Goal: Check status: Check status

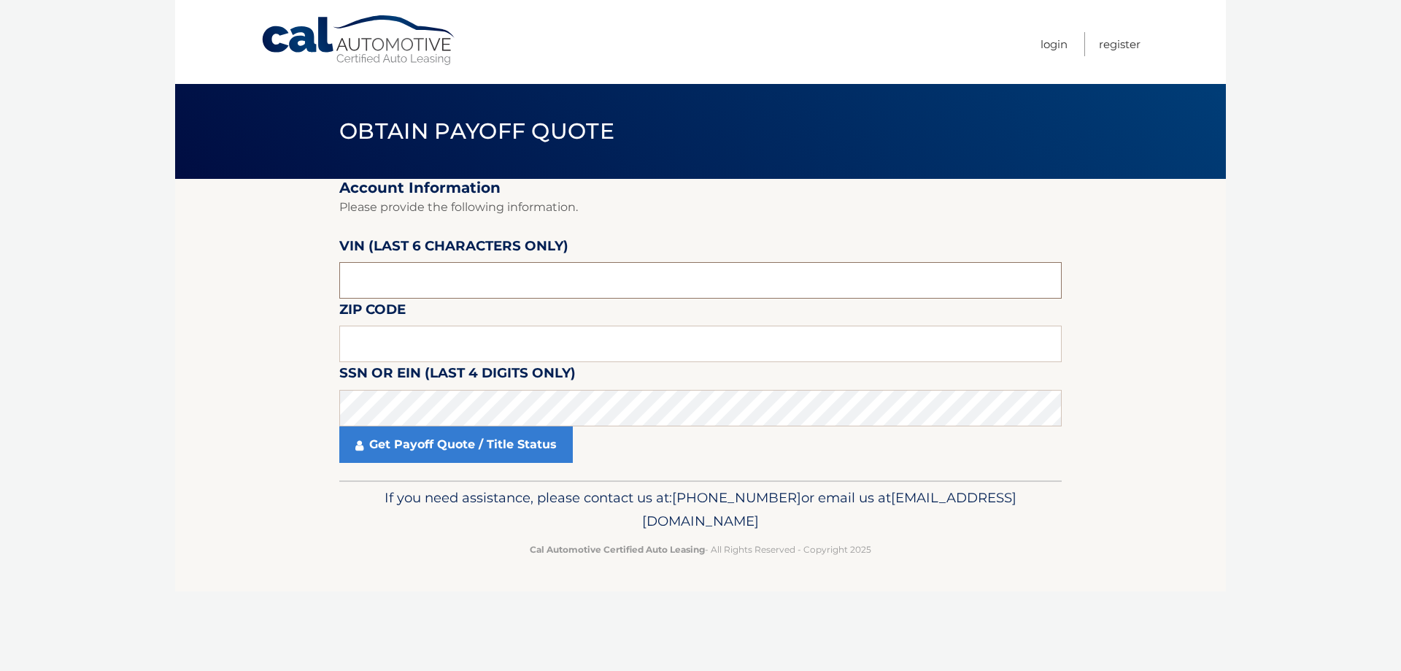
click at [429, 274] on input "text" at bounding box center [700, 280] width 723 height 36
click at [444, 276] on input "NM****" at bounding box center [700, 280] width 723 height 36
type input "NM1470"
click at [448, 339] on input "text" at bounding box center [700, 344] width 723 height 36
drag, startPoint x: 424, startPoint y: 283, endPoint x: 296, endPoint y: 287, distance: 127.8
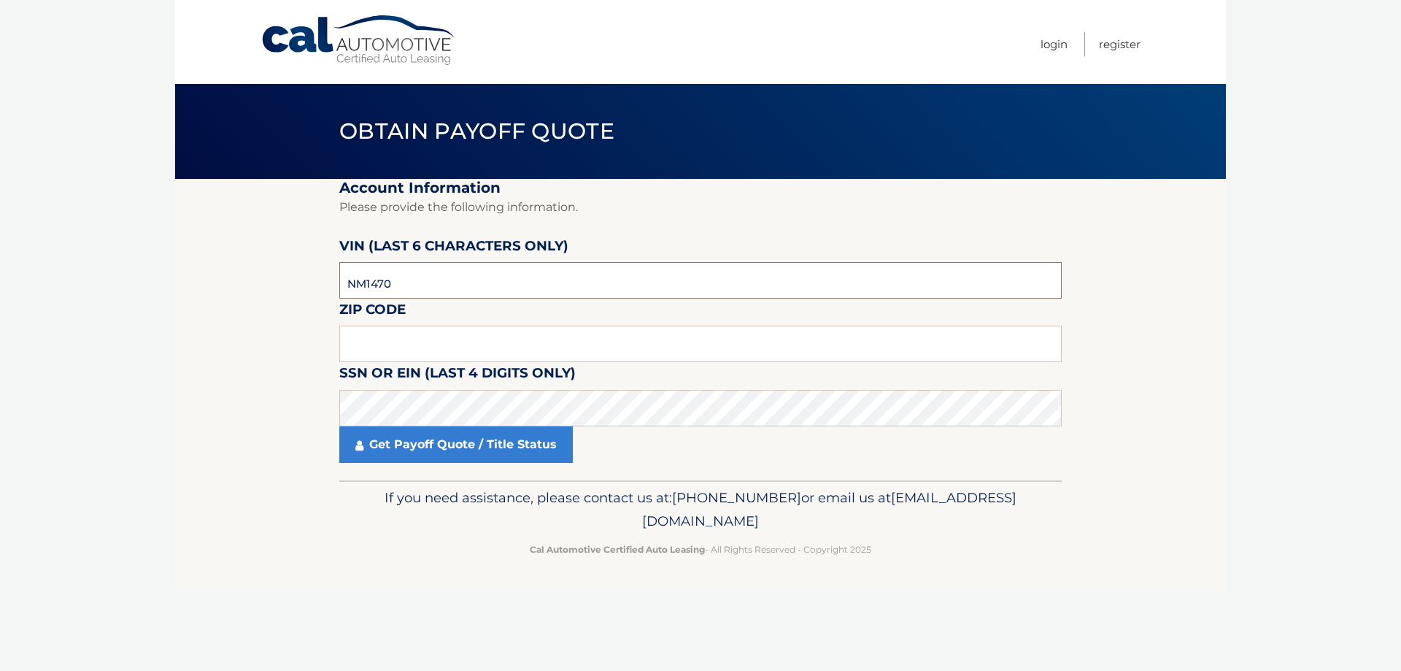
click at [301, 287] on section "Account Information Please provide the following information. VIN (last 6 chara…" at bounding box center [700, 329] width 1051 height 301
type input "5*****"
type input "N*****"
type input "147084"
click at [674, 351] on input "text" at bounding box center [700, 344] width 723 height 36
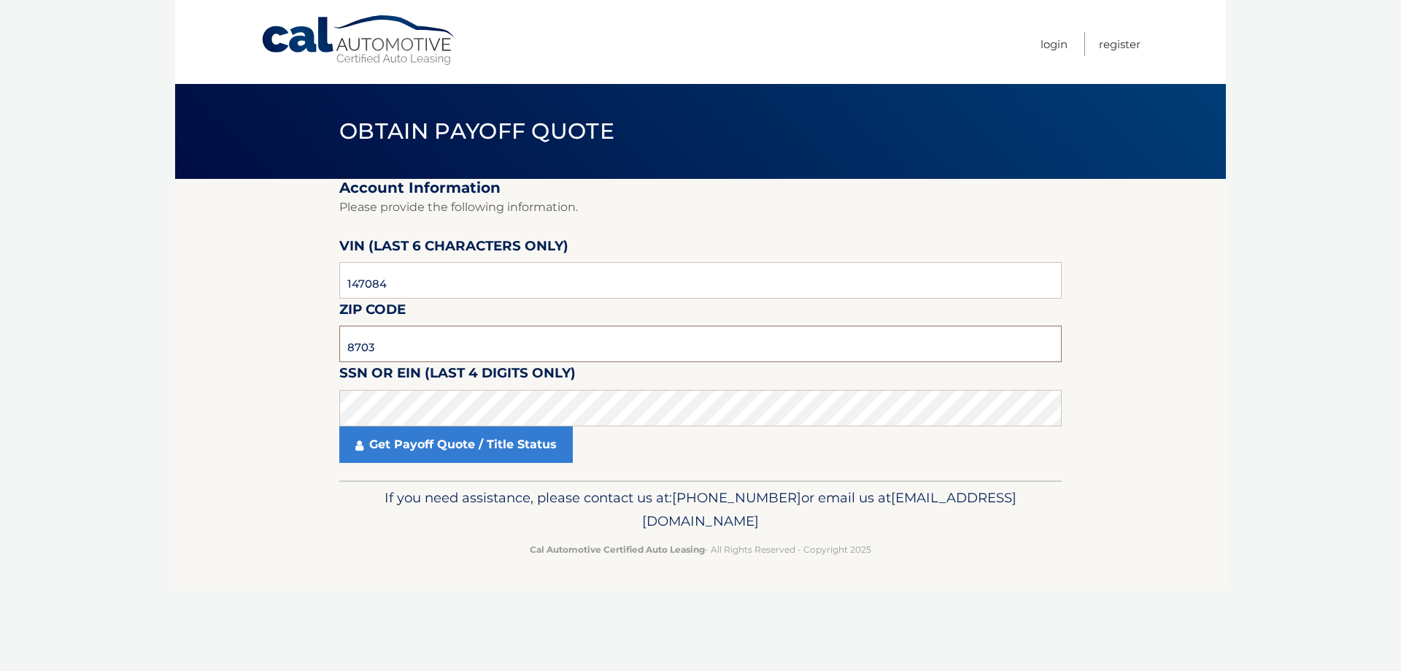
type input "8703"
click button "For Originating Dealer" at bounding box center [0, 0] width 0 height 0
click at [420, 439] on link "Get Payoff Quote / Title Status" at bounding box center [456, 444] width 234 height 36
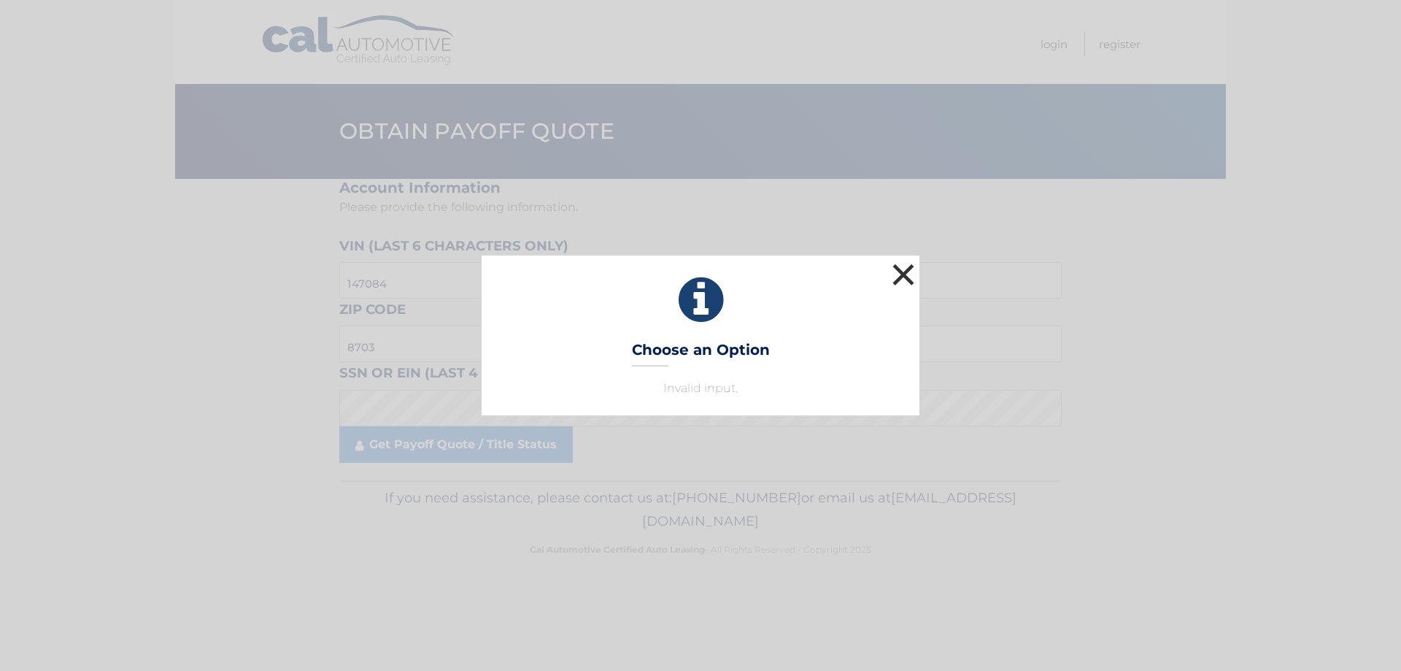
click at [909, 272] on button "×" at bounding box center [903, 274] width 29 height 29
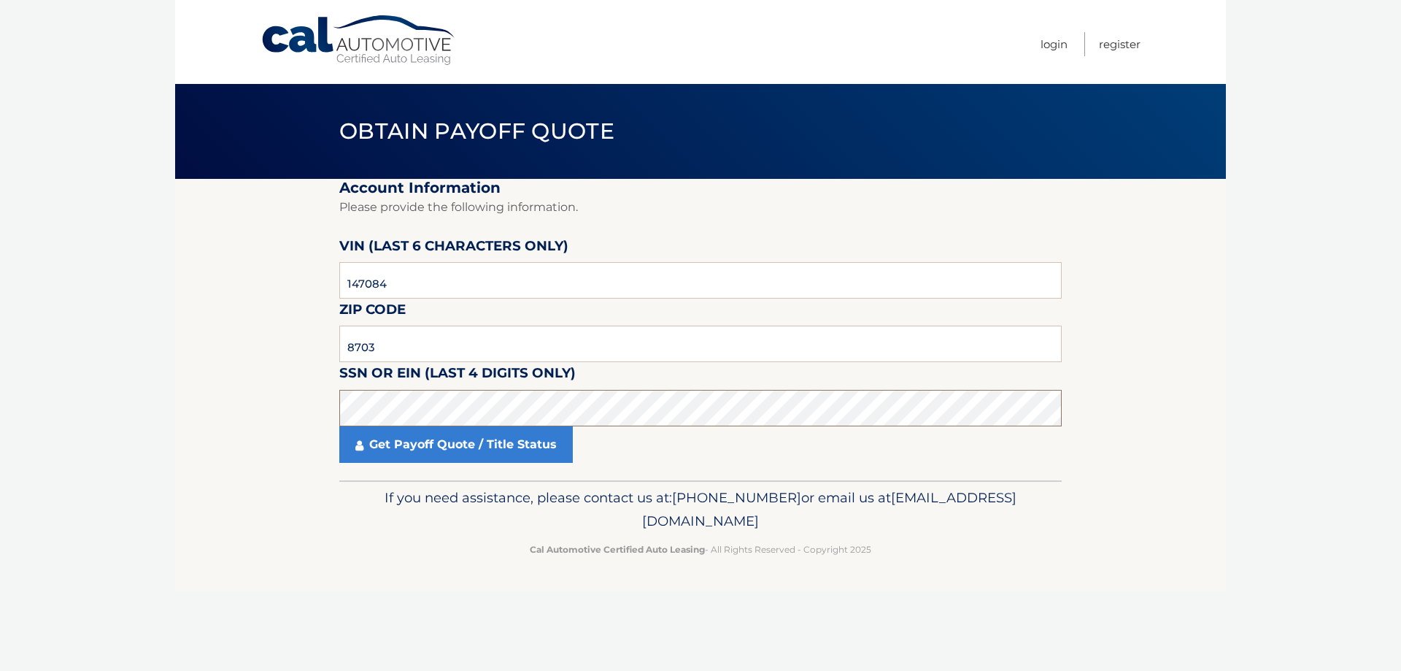
click at [301, 420] on section "Account Information Please provide the following information. VIN (last 6 chara…" at bounding box center [700, 329] width 1051 height 301
drag, startPoint x: 401, startPoint y: 342, endPoint x: 339, endPoint y: 350, distance: 62.6
click at [312, 349] on section "Account Information Please provide the following information. VIN (last 6 chara…" at bounding box center [700, 329] width 1051 height 301
drag, startPoint x: 434, startPoint y: 343, endPoint x: 453, endPoint y: 344, distance: 18.3
click at [434, 343] on input "text" at bounding box center [700, 344] width 723 height 36
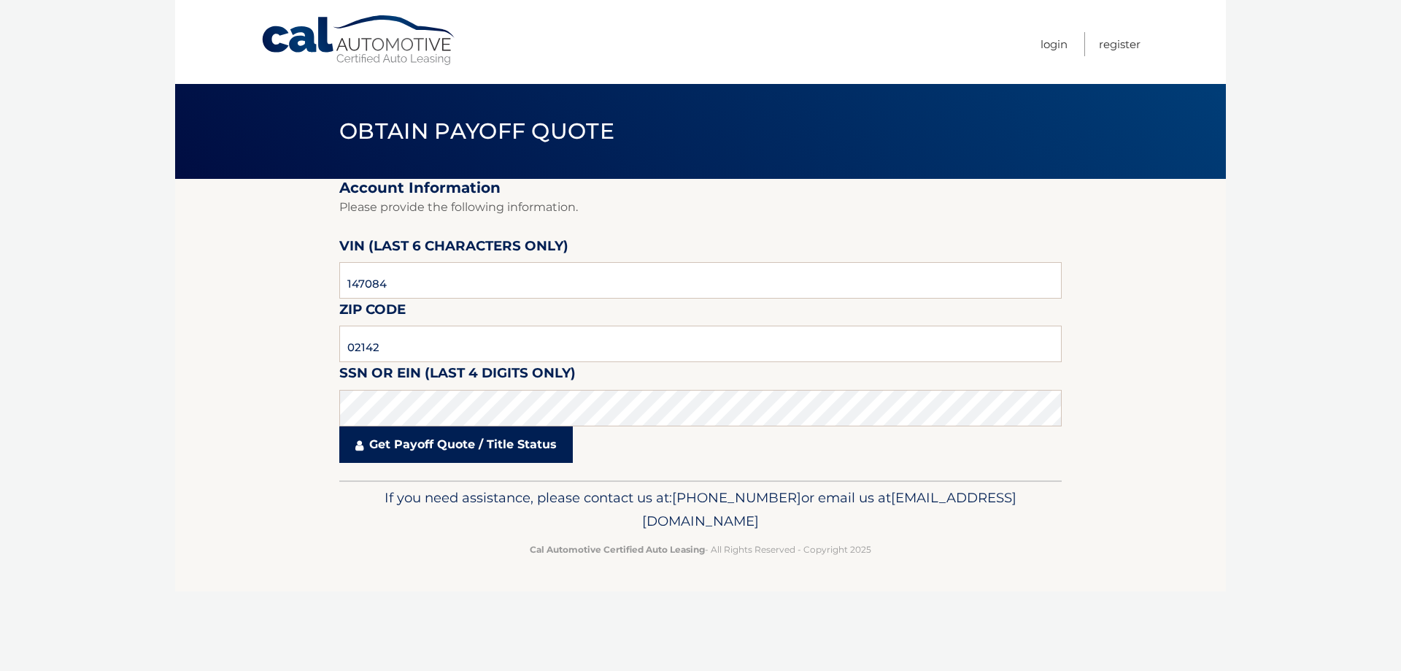
click at [521, 447] on link "Get Payoff Quote / Title Status" at bounding box center [456, 444] width 234 height 36
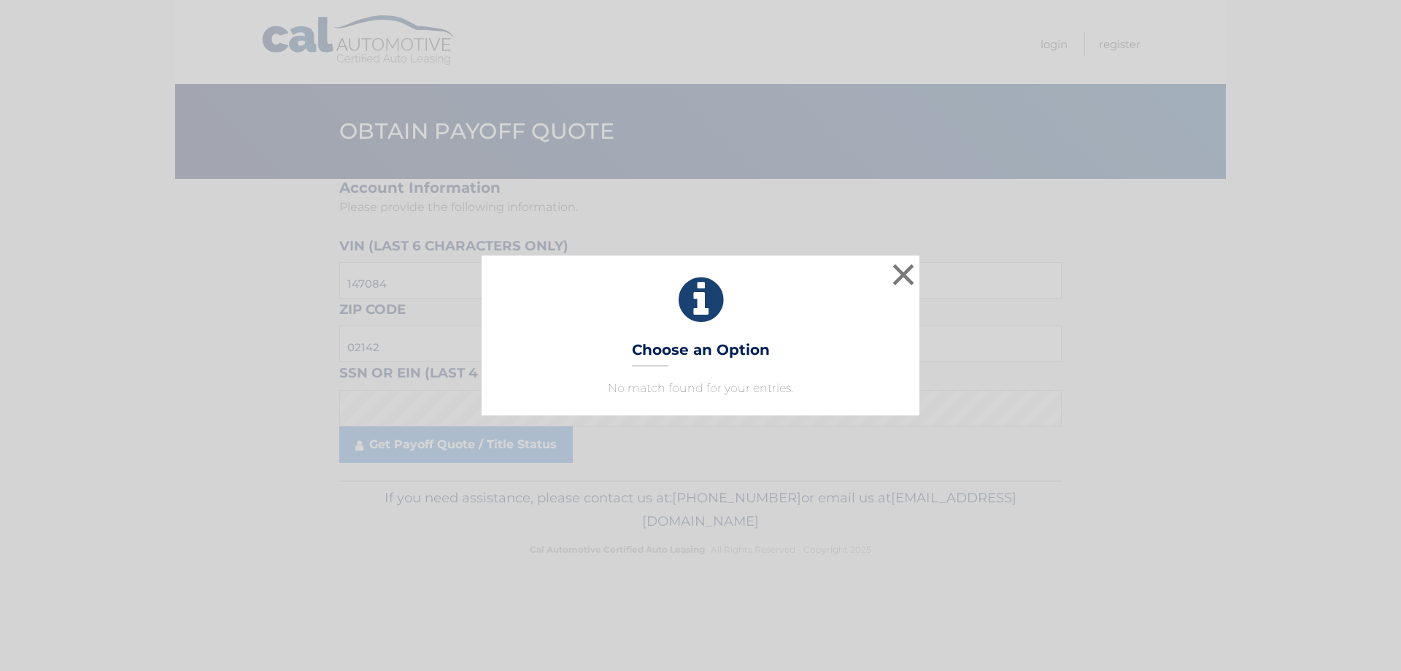
click at [628, 424] on div "× Choose an Option No match found for your entries. This is what you see on sec…" at bounding box center [700, 335] width 1401 height 671
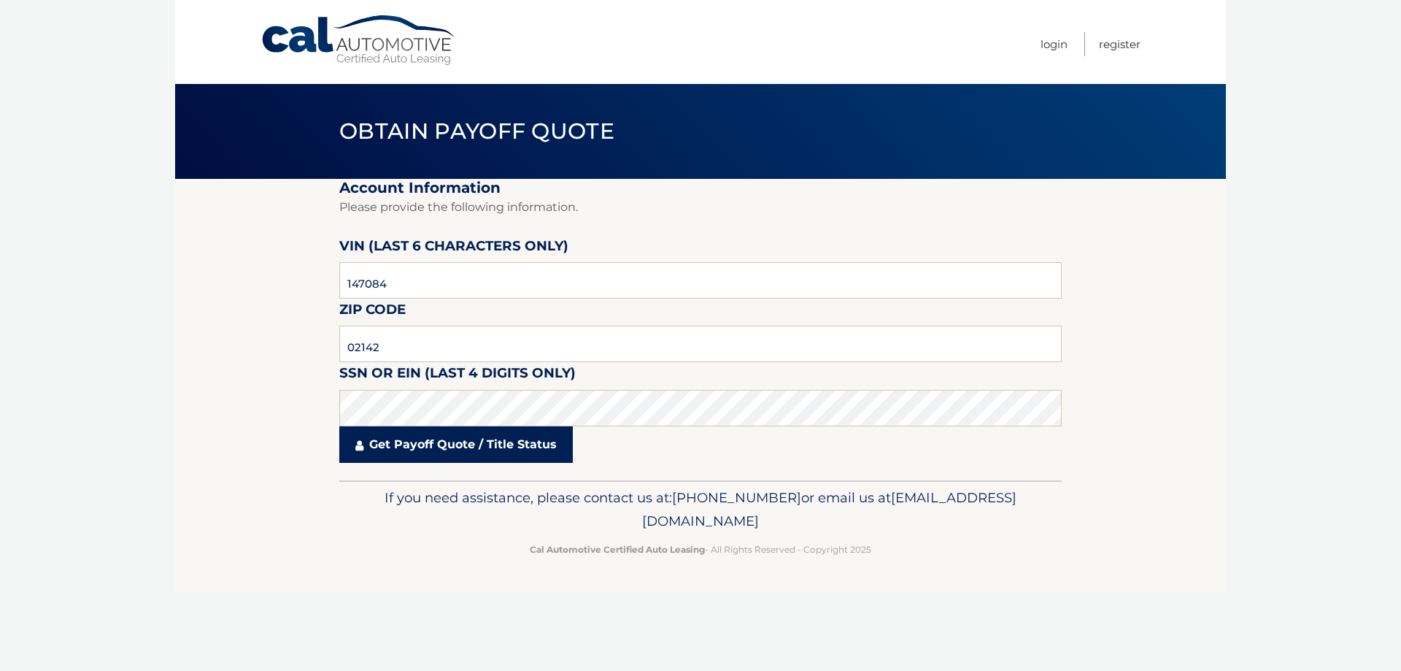
click at [431, 440] on link "Get Payoff Quote / Title Status" at bounding box center [456, 444] width 234 height 36
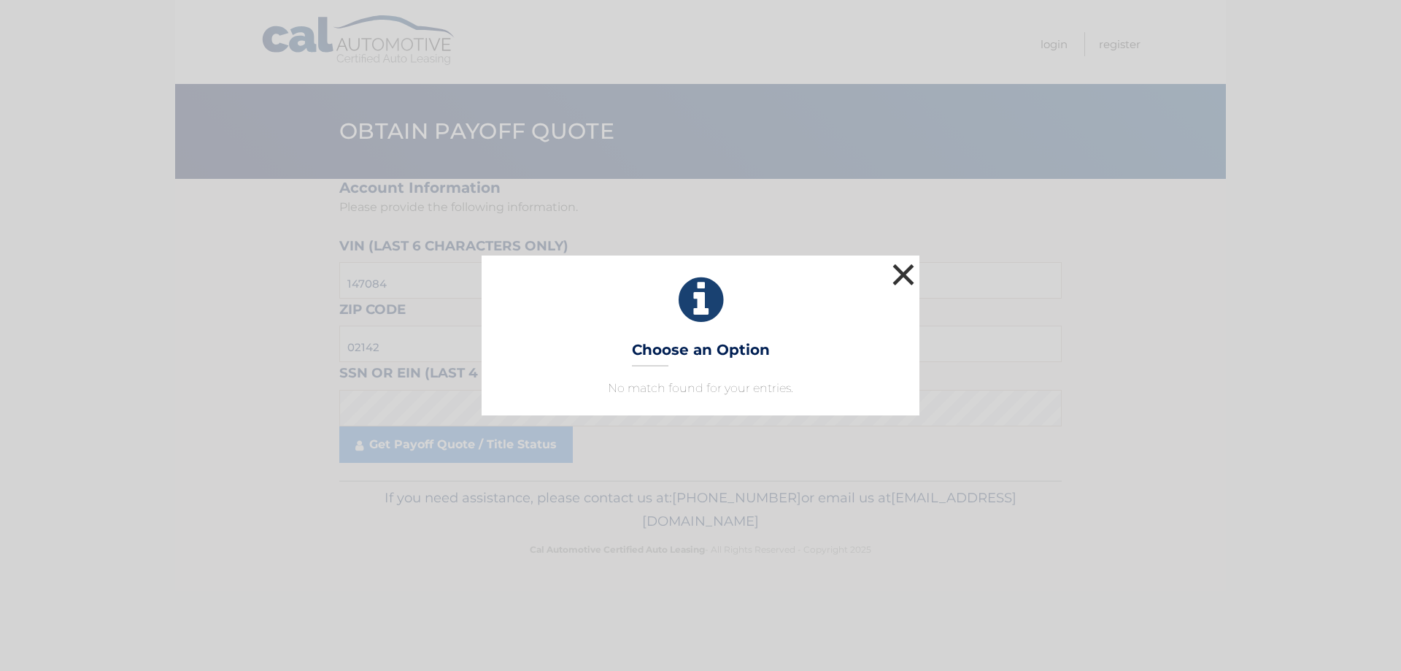
click at [902, 281] on button "×" at bounding box center [903, 274] width 29 height 29
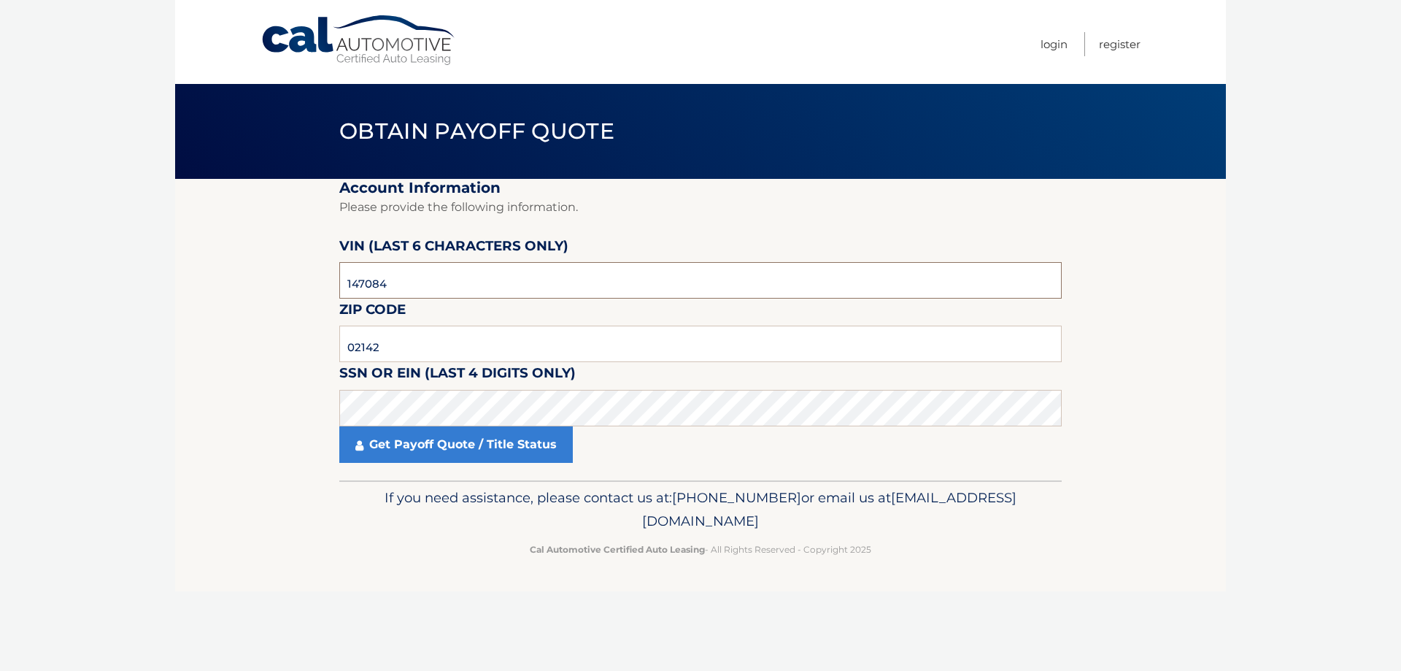
click at [426, 280] on input "147084" at bounding box center [700, 280] width 723 height 36
click at [436, 347] on input "02142" at bounding box center [700, 344] width 723 height 36
click at [478, 443] on link "Get Payoff Quote / Title Status" at bounding box center [456, 444] width 234 height 36
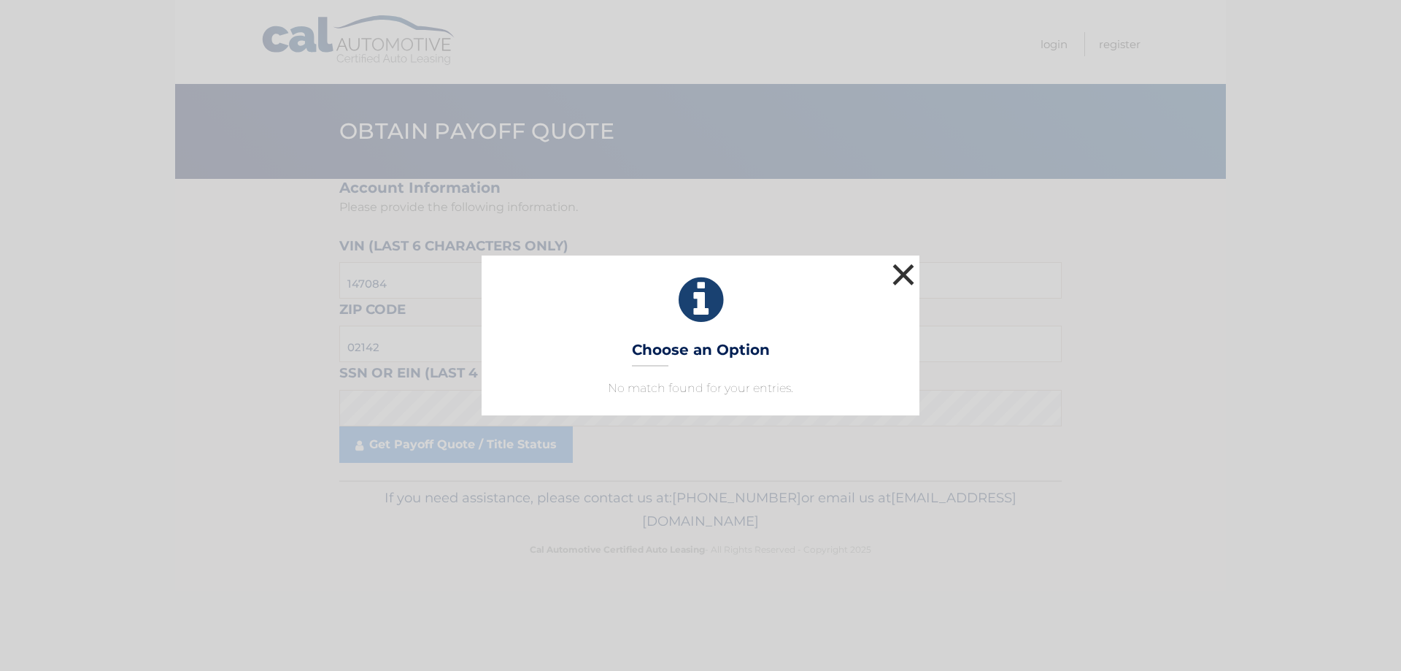
click at [908, 267] on button "×" at bounding box center [903, 274] width 29 height 29
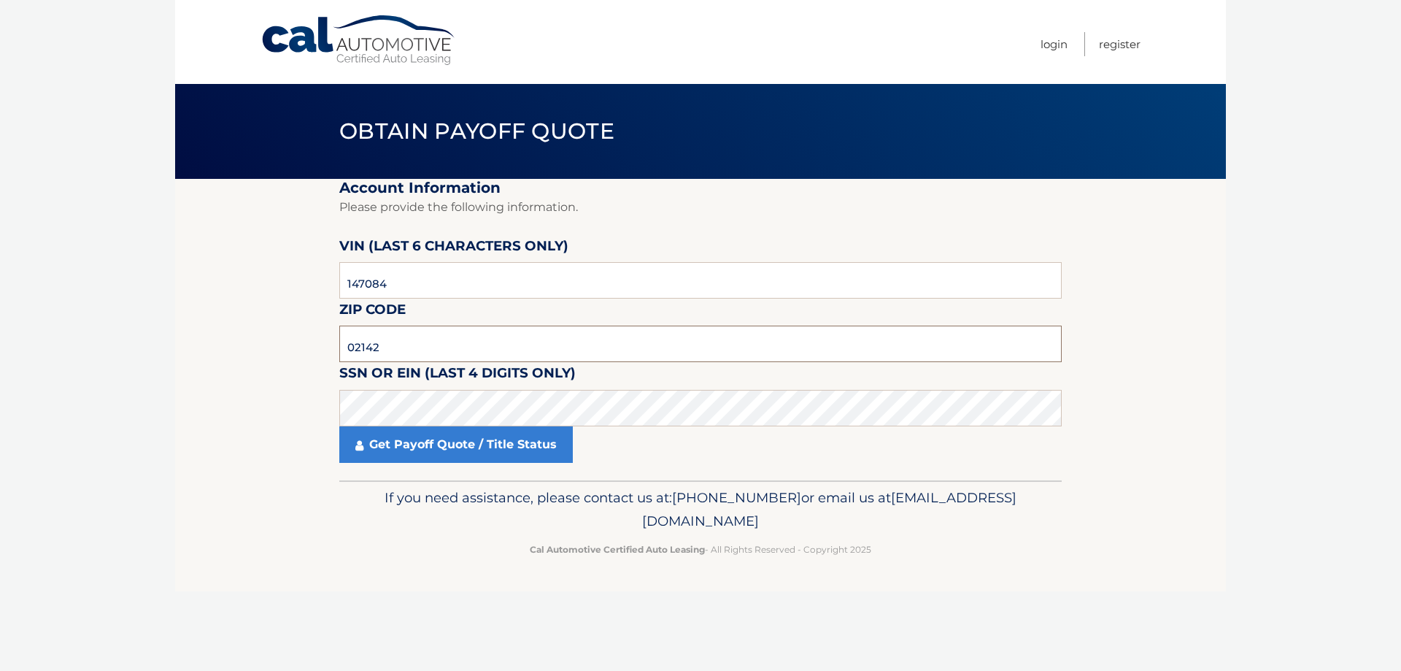
drag, startPoint x: 429, startPoint y: 352, endPoint x: 289, endPoint y: 355, distance: 140.2
click at [299, 355] on section "Account Information Please provide the following information. VIN (last 6 chara…" at bounding box center [700, 329] width 1051 height 301
drag, startPoint x: 482, startPoint y: 463, endPoint x: 496, endPoint y: 439, distance: 27.2
click at [482, 463] on fieldset "Account Information Please provide the following information. VIN (last 6 chara…" at bounding box center [700, 329] width 723 height 301
click at [496, 439] on link "Get Payoff Quote / Title Status" at bounding box center [456, 444] width 234 height 36
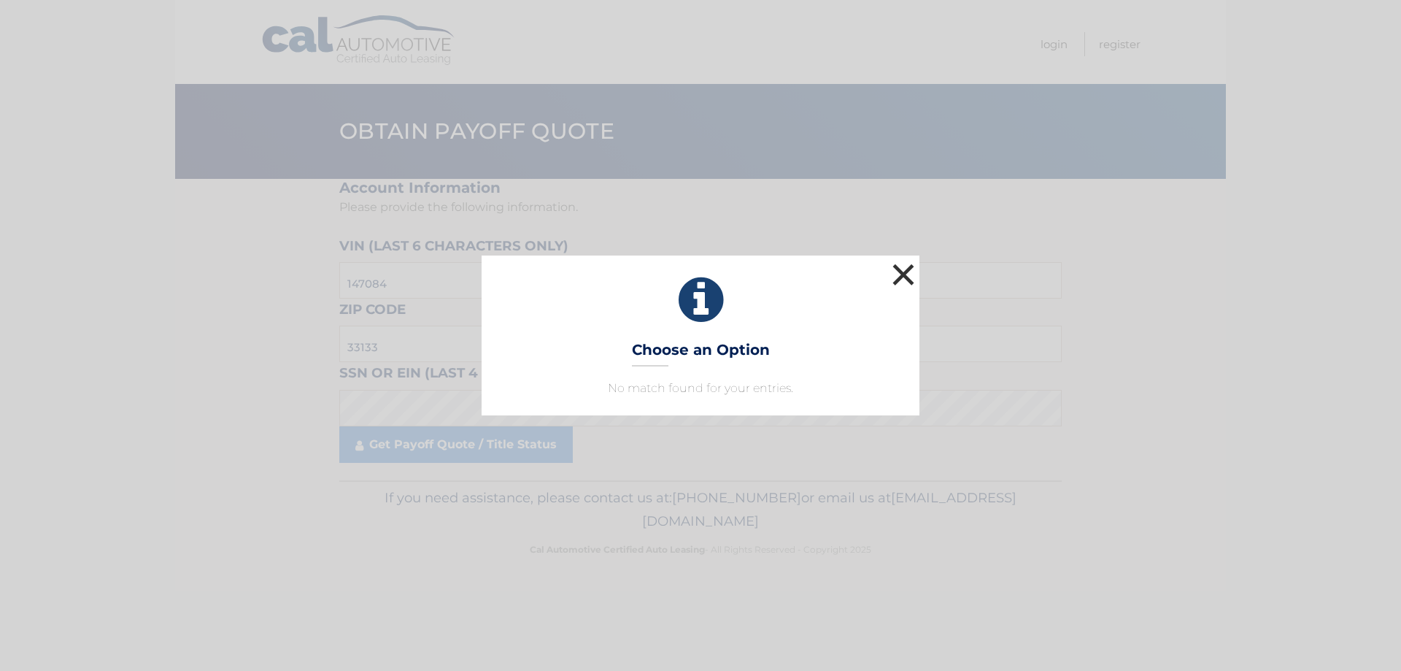
click at [915, 275] on button "×" at bounding box center [903, 274] width 29 height 29
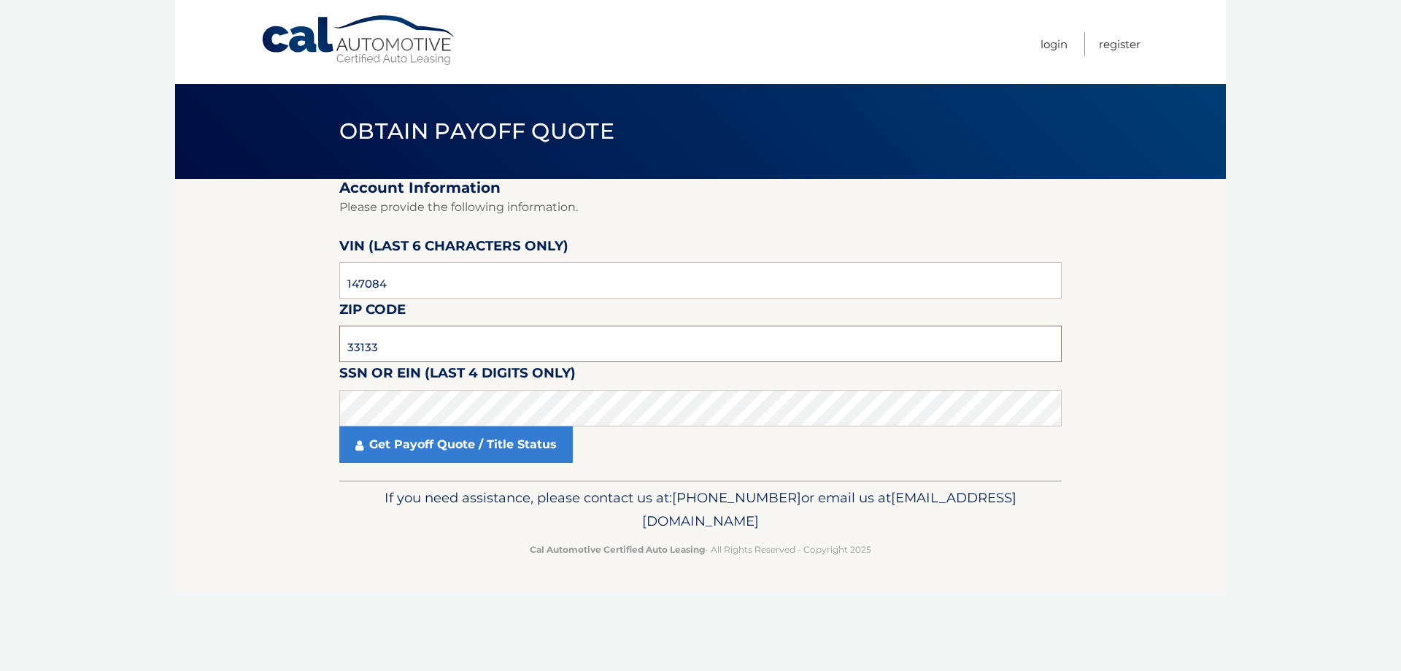
drag, startPoint x: 419, startPoint y: 347, endPoint x: 247, endPoint y: 353, distance: 172.3
click at [247, 352] on section "Account Information Please provide the following information. VIN (last 6 chara…" at bounding box center [700, 329] width 1051 height 301
type input "02142"
click at [434, 443] on link "Get Payoff Quote / Title Status" at bounding box center [456, 444] width 234 height 36
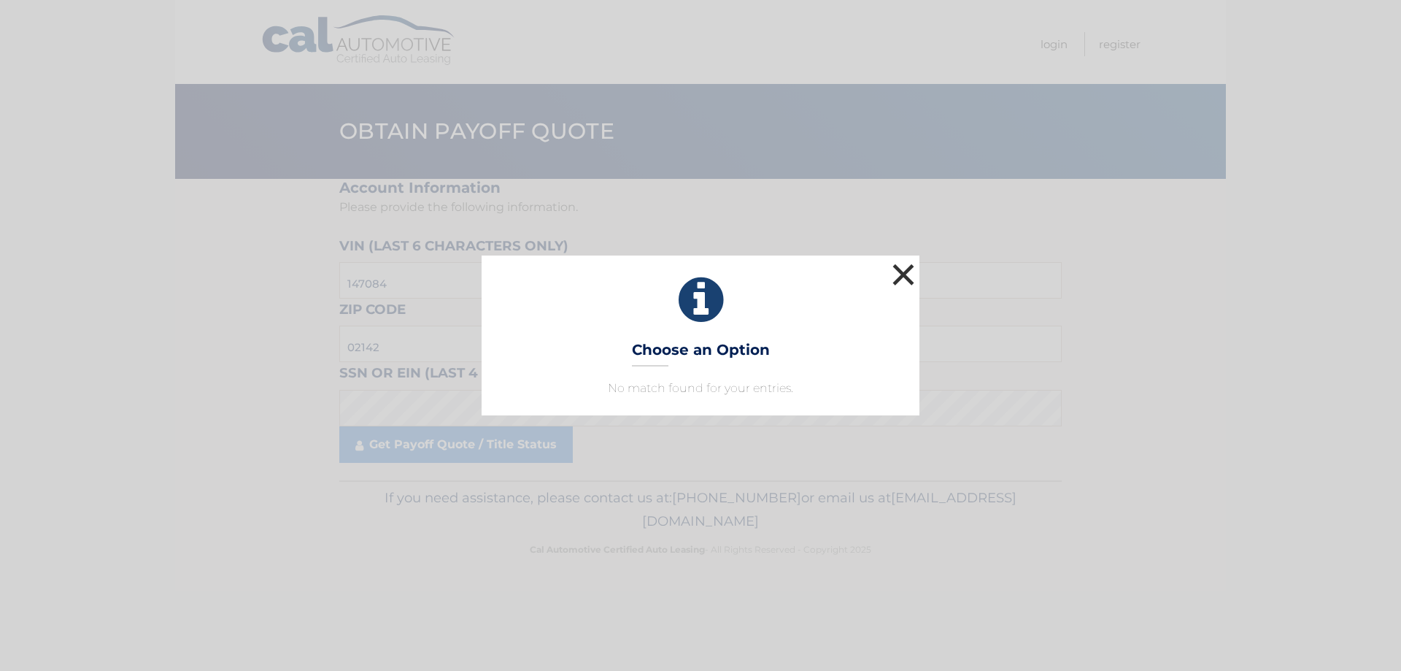
click at [895, 276] on button "×" at bounding box center [903, 274] width 29 height 29
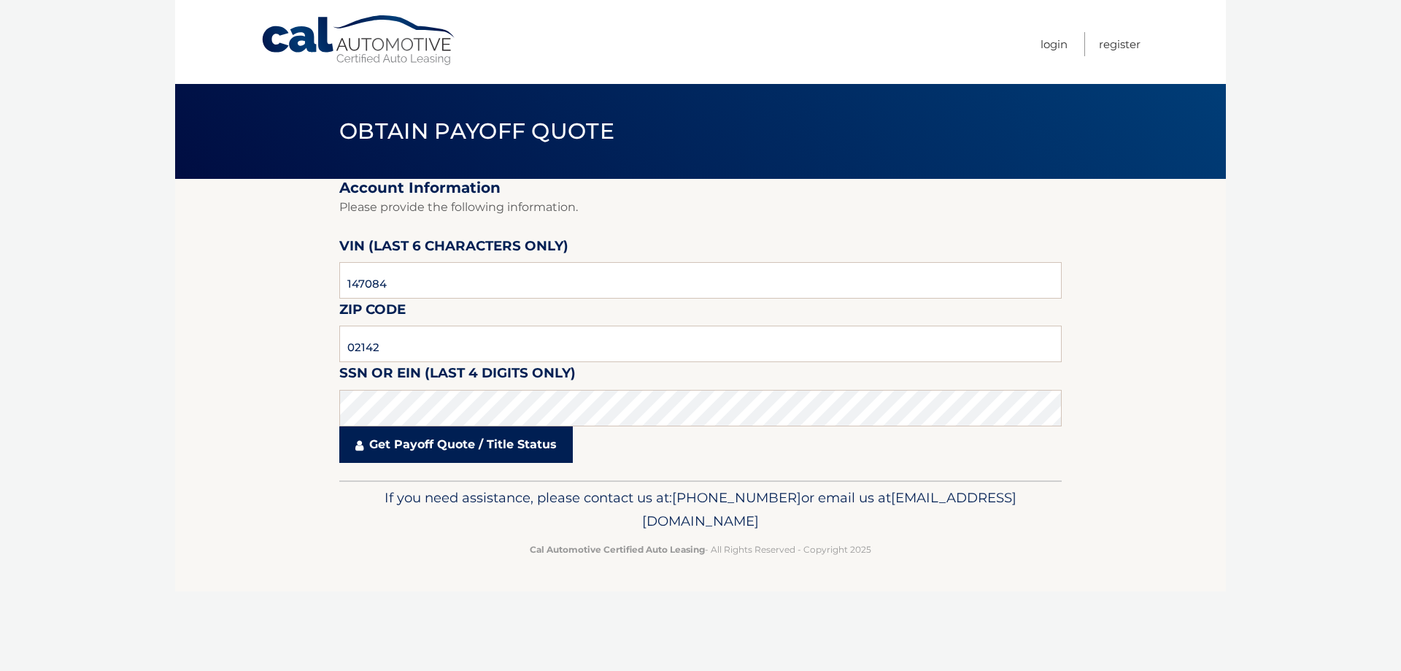
click at [459, 449] on link "Get Payoff Quote / Title Status" at bounding box center [456, 444] width 234 height 36
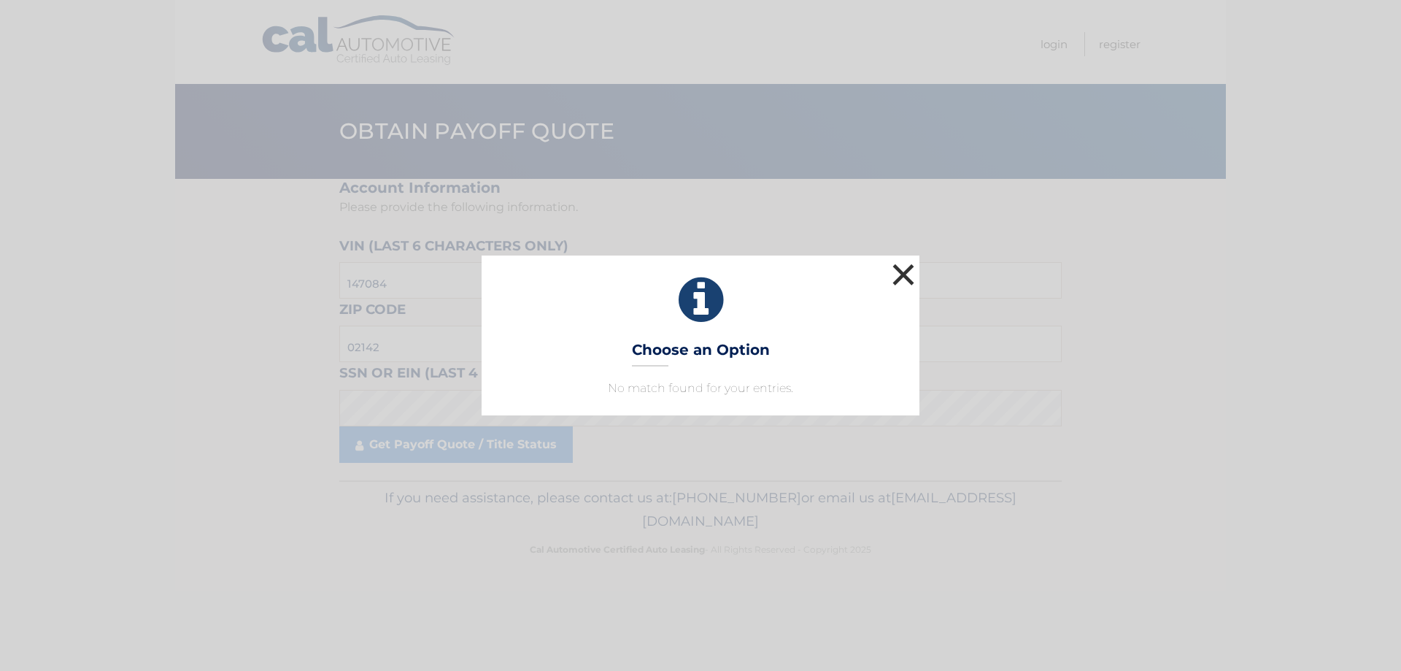
drag, startPoint x: 899, startPoint y: 274, endPoint x: 899, endPoint y: 258, distance: 15.3
click at [899, 275] on button "×" at bounding box center [903, 274] width 29 height 29
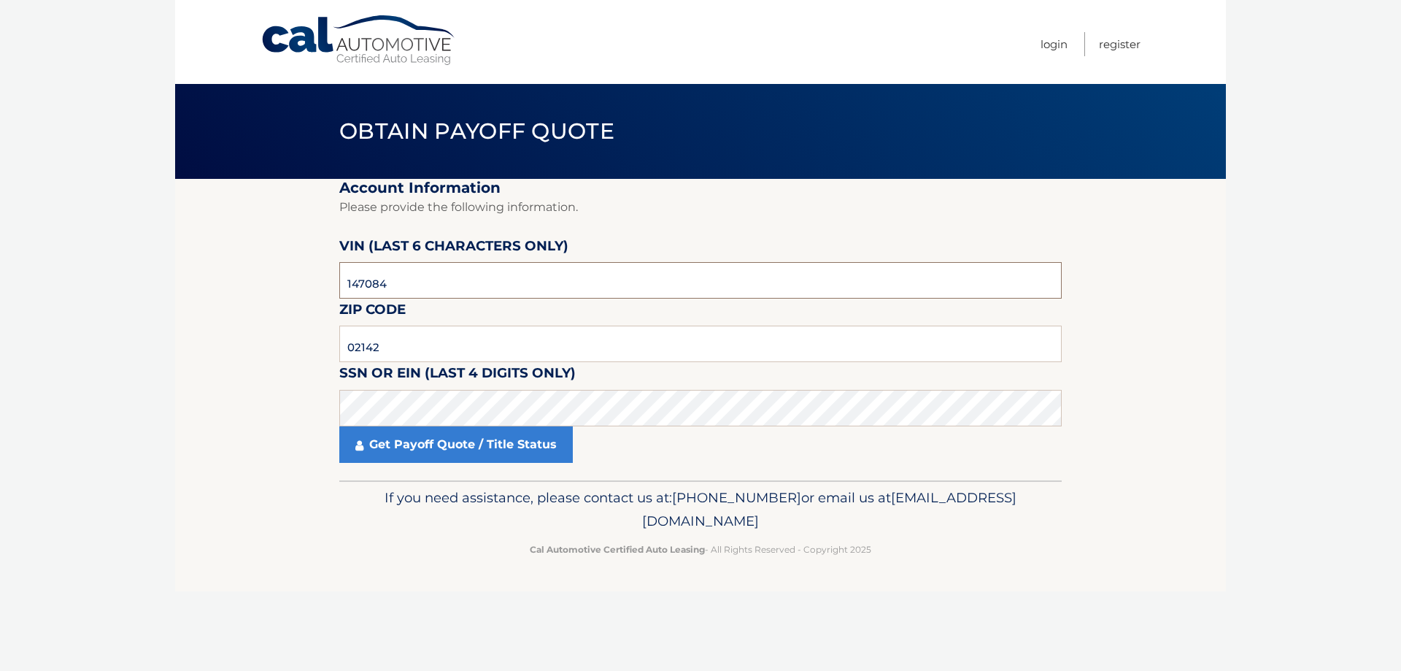
click at [466, 284] on input "147084" at bounding box center [700, 280] width 723 height 36
type input "1*****"
type input "147084"
drag, startPoint x: 391, startPoint y: 356, endPoint x: 299, endPoint y: 371, distance: 93.9
click at [299, 371] on section "Account Information Please provide the following information. VIN (last 6 chara…" at bounding box center [700, 329] width 1051 height 301
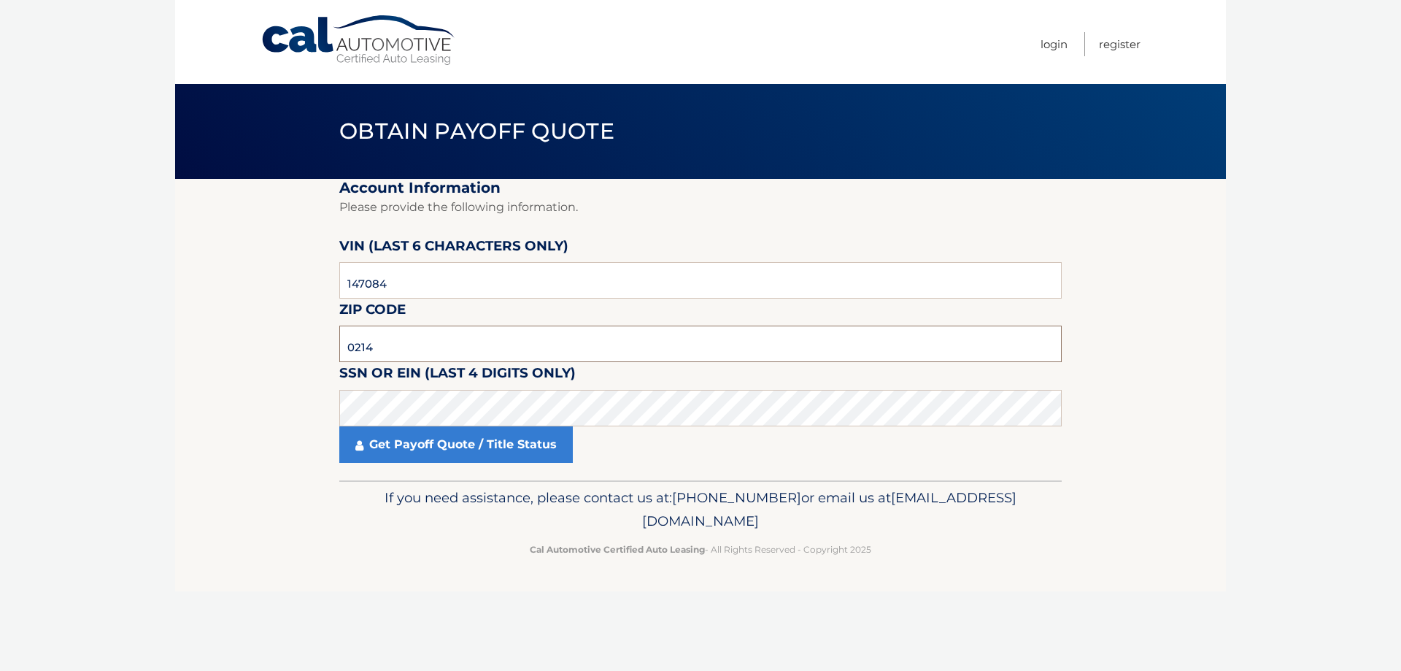
type input "02142"
click at [259, 411] on section "Account Information Please provide the following information. VIN (last 6 chara…" at bounding box center [700, 329] width 1051 height 301
click button "For Originating Dealer" at bounding box center [0, 0] width 0 height 0
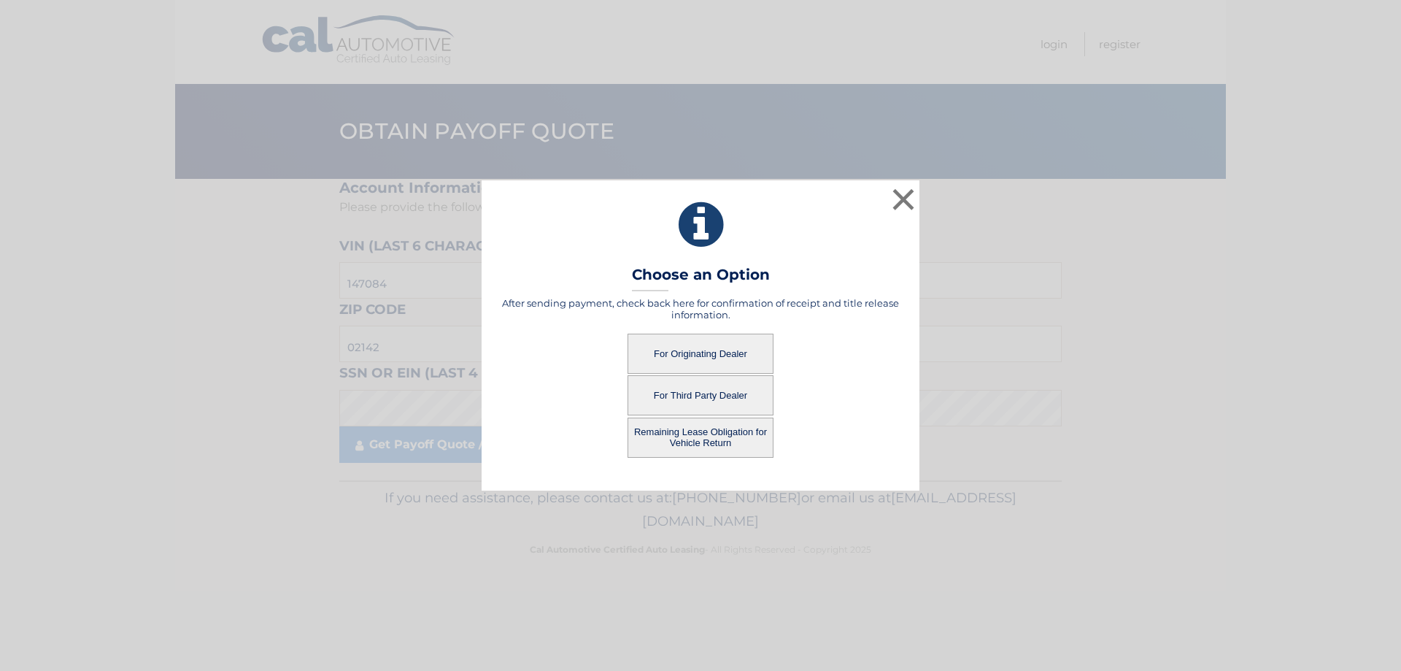
click at [749, 396] on button "For Third Party Dealer" at bounding box center [701, 395] width 146 height 40
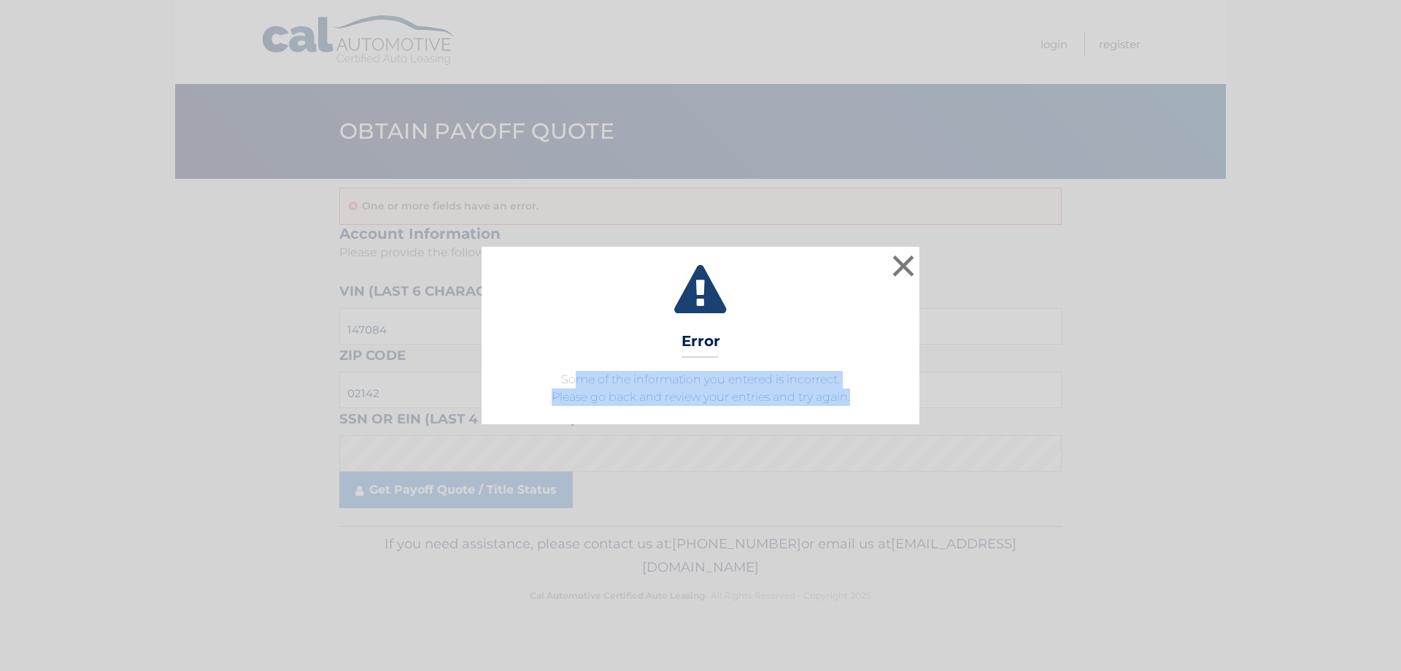
drag, startPoint x: 574, startPoint y: 382, endPoint x: 863, endPoint y: 402, distance: 289.0
click at [863, 402] on p "Some of the information you entered is incorrect. Please go back and review you…" at bounding box center [700, 388] width 401 height 35
click at [906, 264] on button "×" at bounding box center [903, 265] width 29 height 29
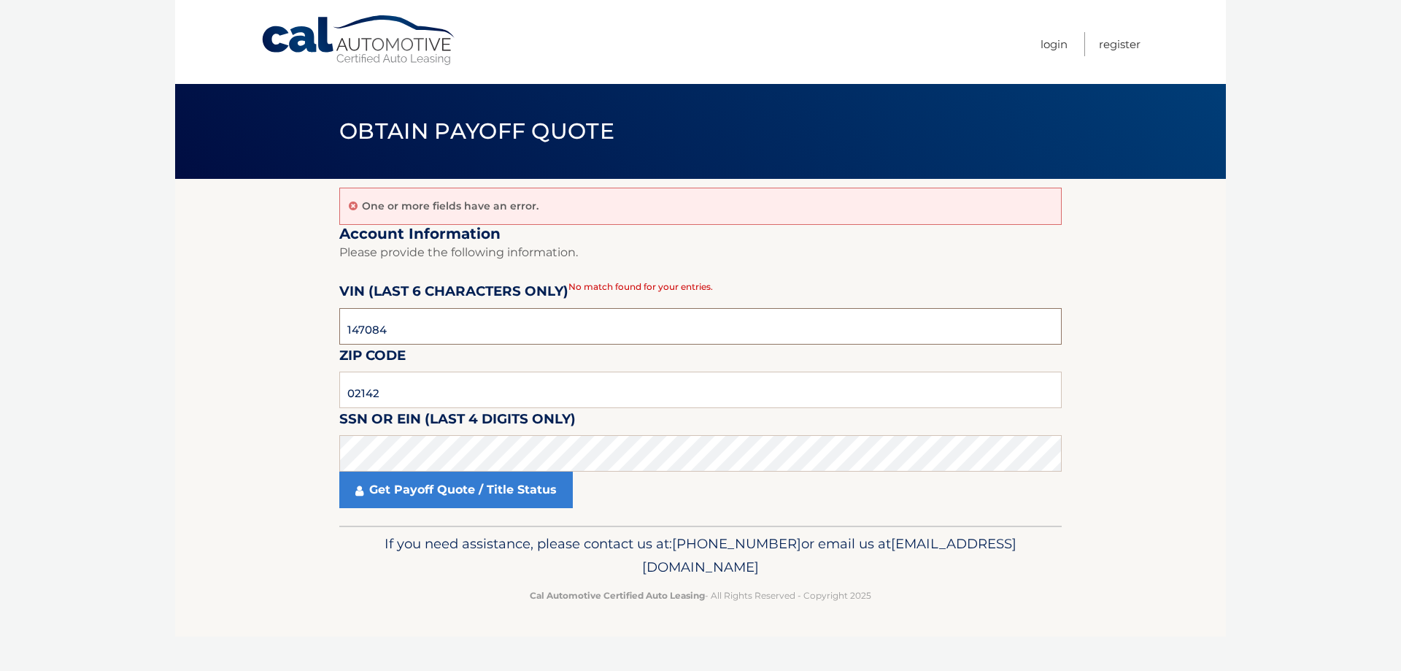
click at [455, 324] on input "147084" at bounding box center [700, 326] width 723 height 36
click at [350, 328] on input "147084" at bounding box center [700, 326] width 723 height 36
click at [411, 488] on link "Get Payoff Quote / Title Status" at bounding box center [456, 489] width 234 height 36
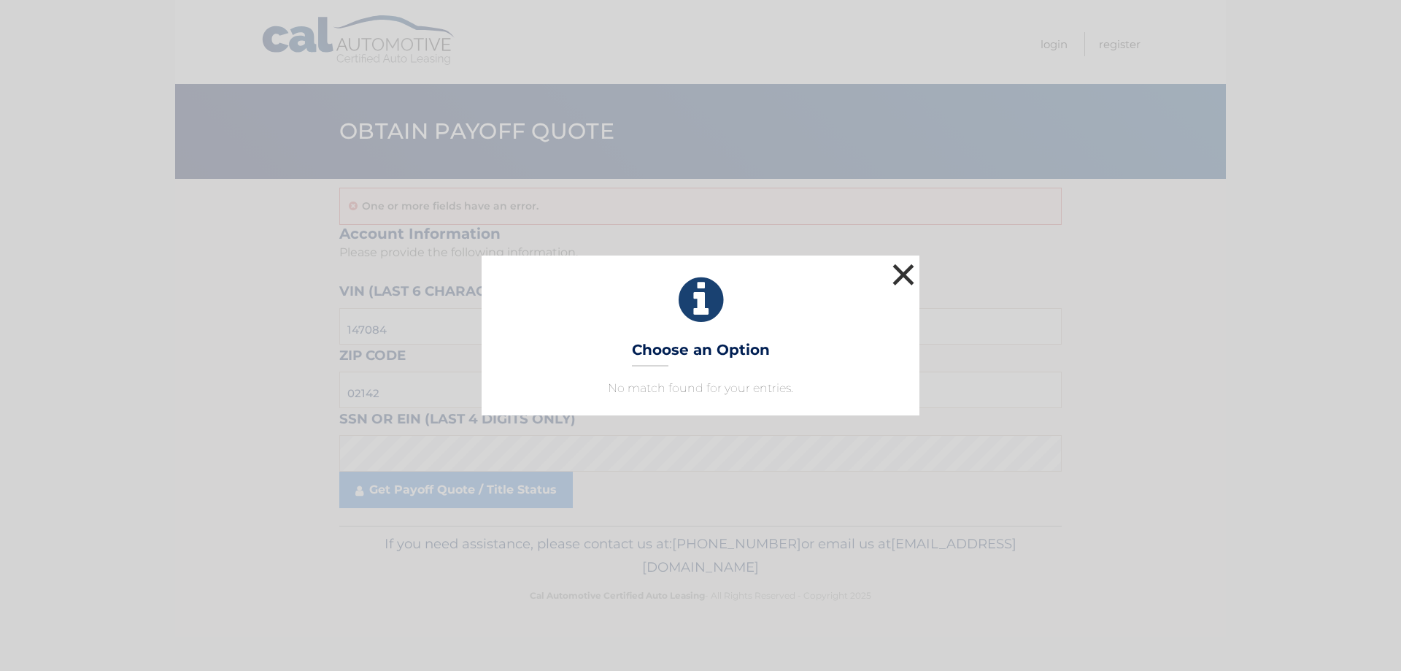
click at [900, 271] on button "×" at bounding box center [903, 274] width 29 height 29
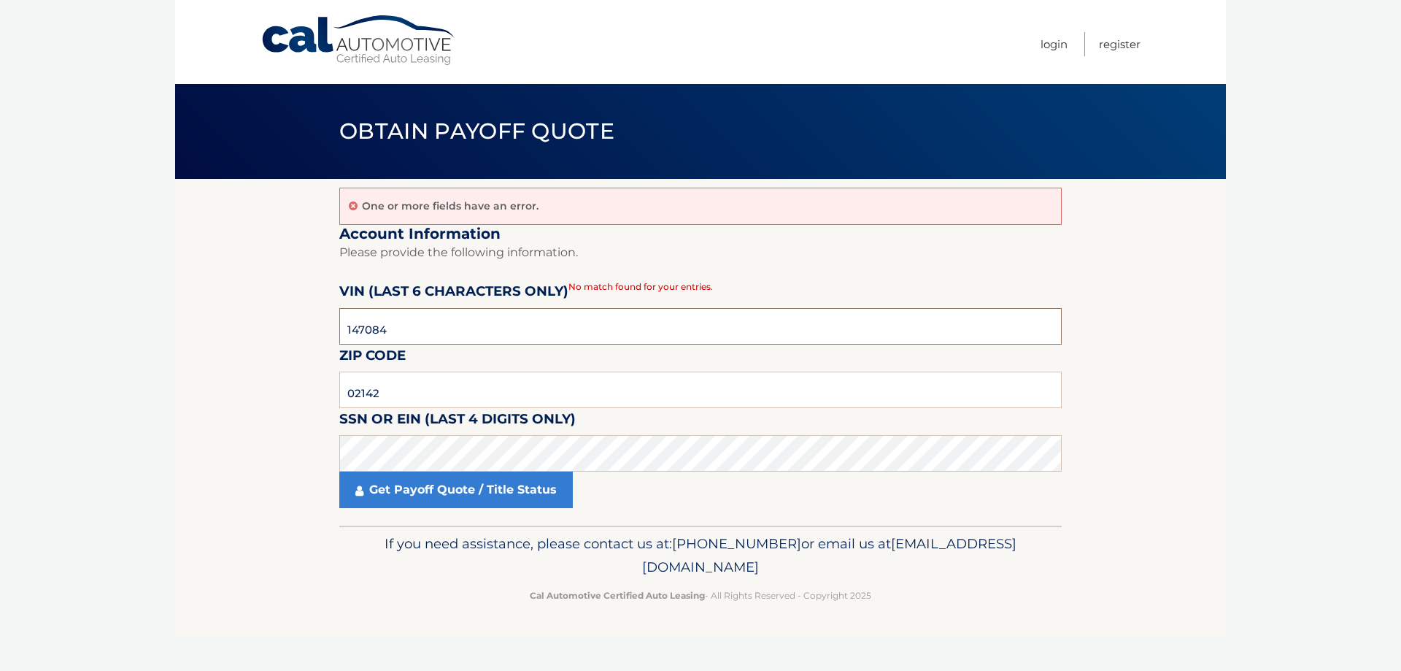
drag, startPoint x: 418, startPoint y: 318, endPoint x: 303, endPoint y: 349, distance: 119.3
click at [303, 349] on section "One or more fields have an error. Account Information Please provide the follow…" at bounding box center [700, 352] width 1051 height 347
drag, startPoint x: 382, startPoint y: 390, endPoint x: 395, endPoint y: 390, distance: 12.4
click at [383, 390] on input "02142" at bounding box center [700, 389] width 723 height 36
drag, startPoint x: 398, startPoint y: 390, endPoint x: 314, endPoint y: 393, distance: 84.0
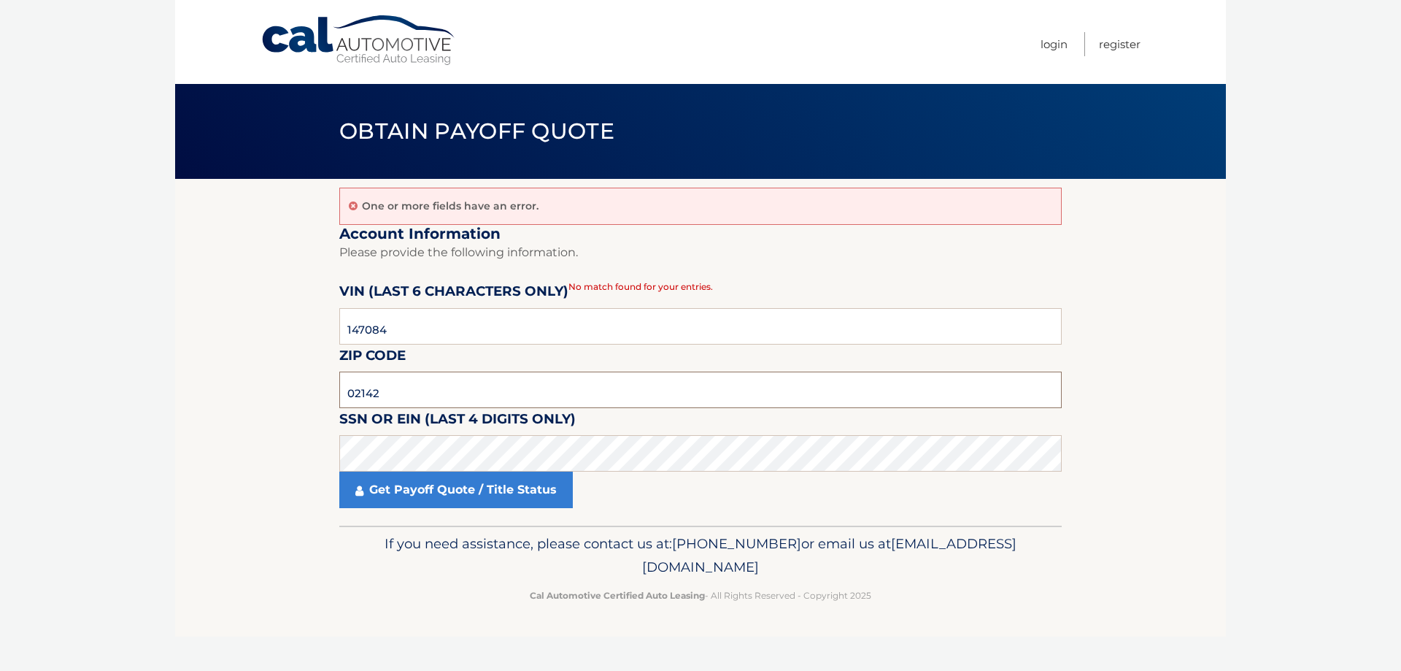
click at [314, 393] on section "One or more fields have an error. Account Information Please provide the follow…" at bounding box center [700, 352] width 1051 height 347
click at [288, 455] on section "One or more fields have an error. Account Information Please provide the follow…" at bounding box center [700, 352] width 1051 height 347
drag, startPoint x: 285, startPoint y: 390, endPoint x: 261, endPoint y: 391, distance: 24.8
click at [261, 391] on section "One or more fields have an error. Account Information Please provide the follow…" at bounding box center [700, 352] width 1051 height 347
type input "33149"
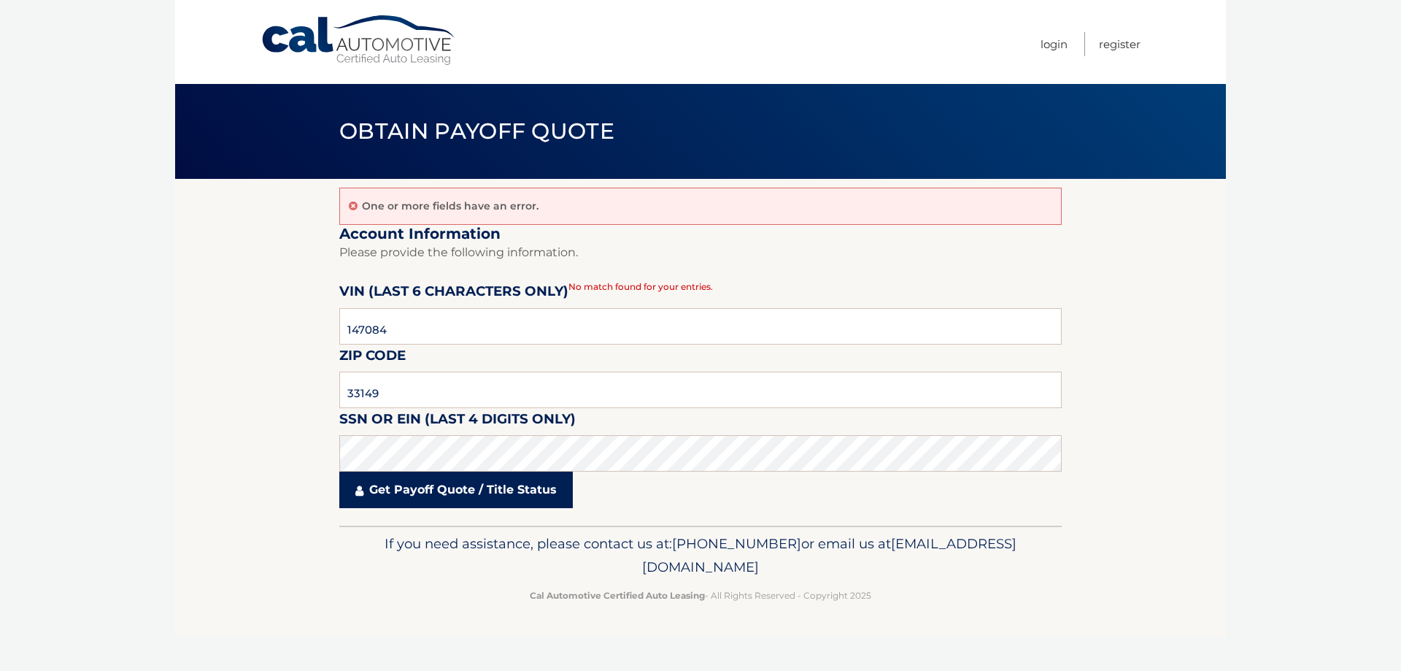
click at [477, 474] on link "Get Payoff Quote / Title Status" at bounding box center [456, 489] width 234 height 36
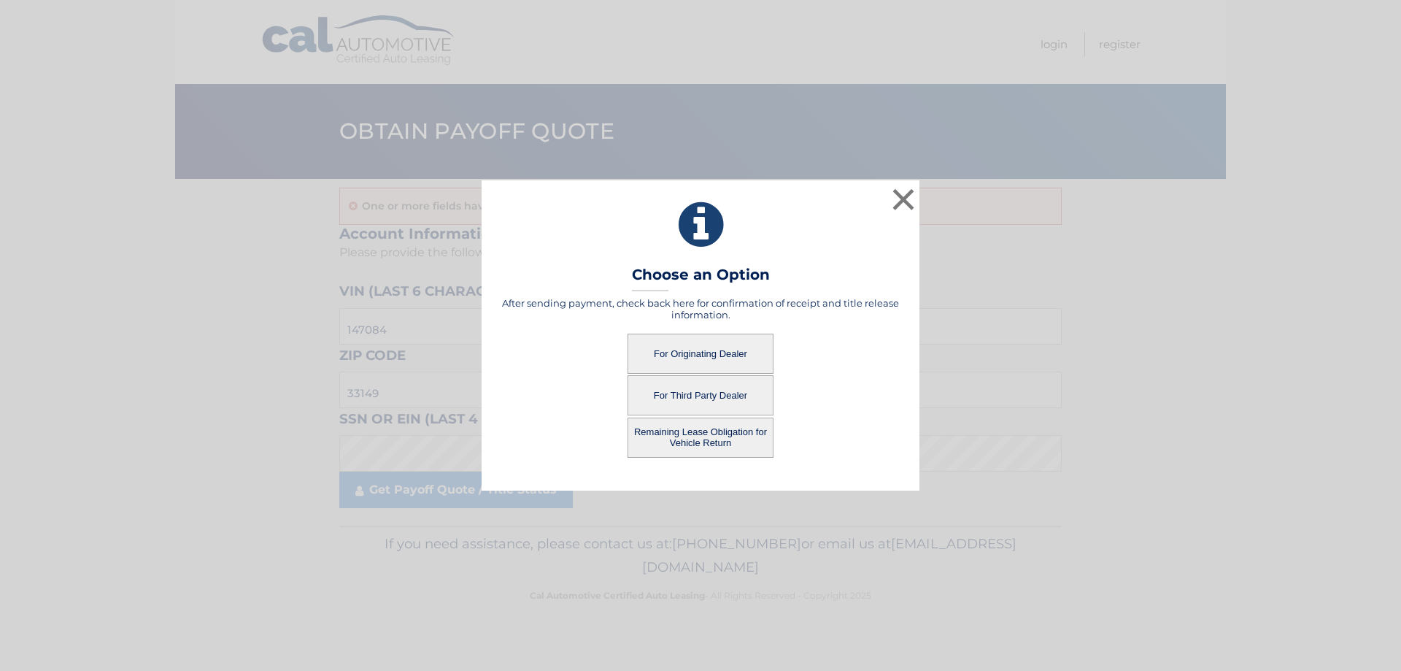
click at [735, 394] on button "For Third Party Dealer" at bounding box center [701, 395] width 146 height 40
click at [682, 395] on button "For Third Party Dealer" at bounding box center [701, 395] width 146 height 40
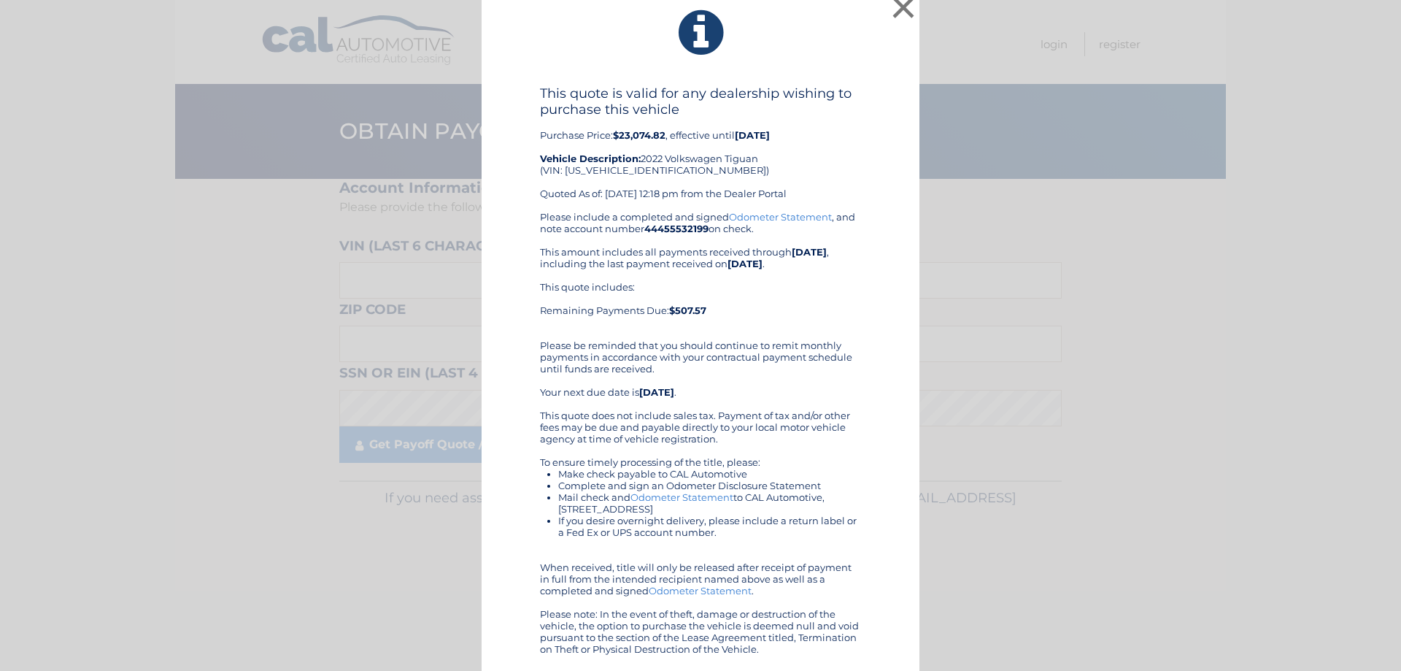
scroll to position [14, 0]
drag, startPoint x: 553, startPoint y: 299, endPoint x: 752, endPoint y: 315, distance: 199.9
click at [752, 315] on div "This quote includes: Remaining Payments Due: $507.57" at bounding box center [700, 302] width 321 height 47
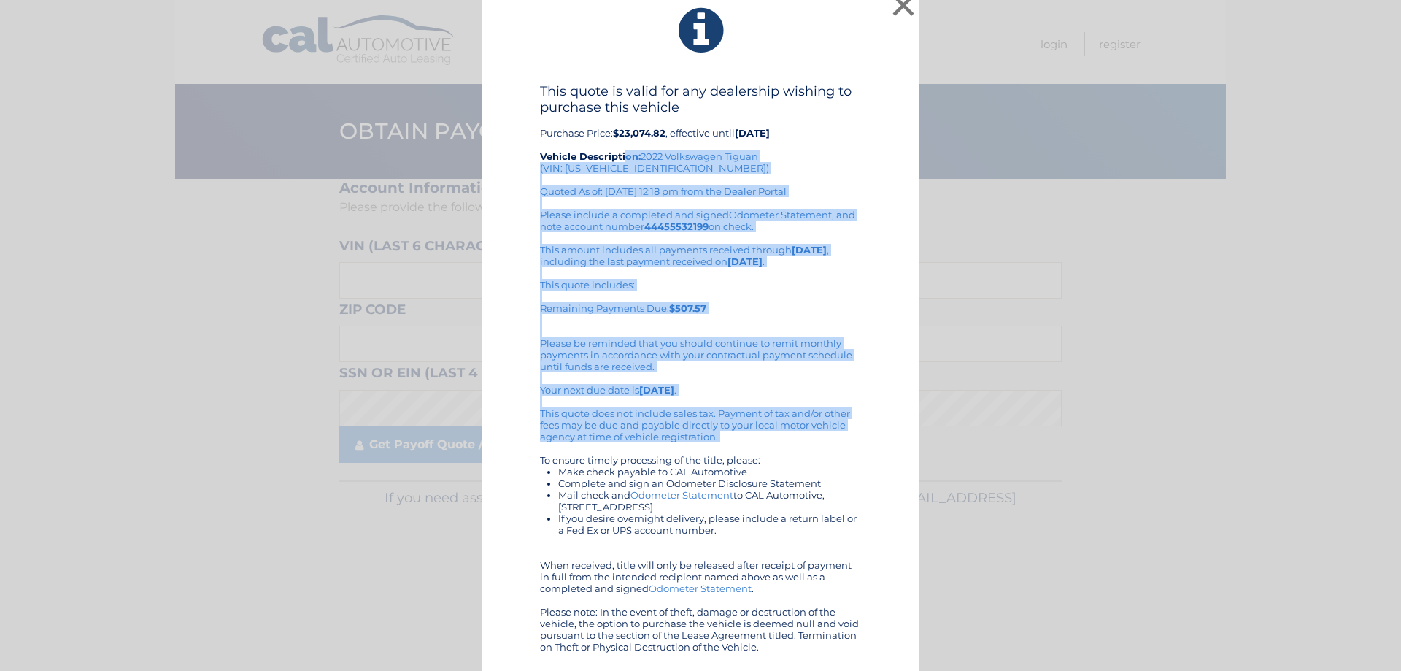
drag, startPoint x: 642, startPoint y: 163, endPoint x: 799, endPoint y: 466, distance: 341.5
click at [800, 464] on div "This quote is valid for any dealership wishing to purchase this vehicle Purchas…" at bounding box center [700, 367] width 321 height 569
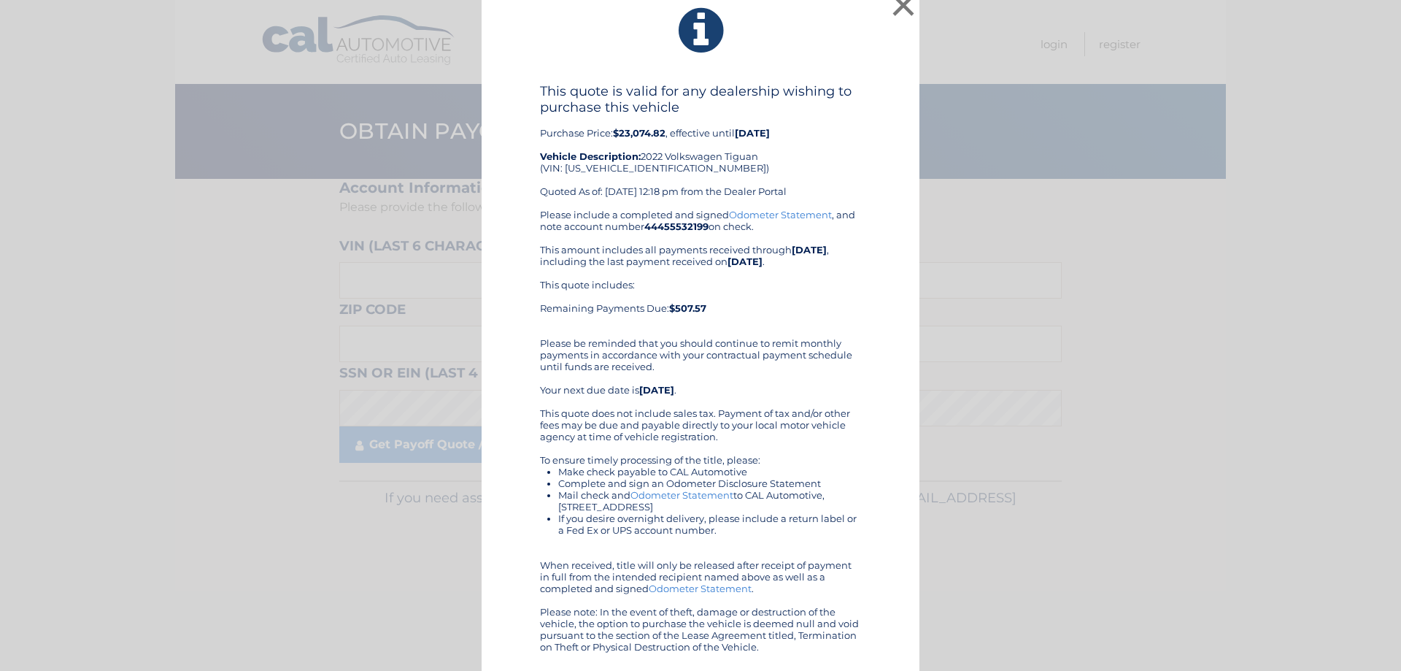
click at [799, 466] on li "Make check payable to CAL Automotive" at bounding box center [709, 472] width 303 height 12
click at [894, 8] on button "×" at bounding box center [903, 5] width 29 height 29
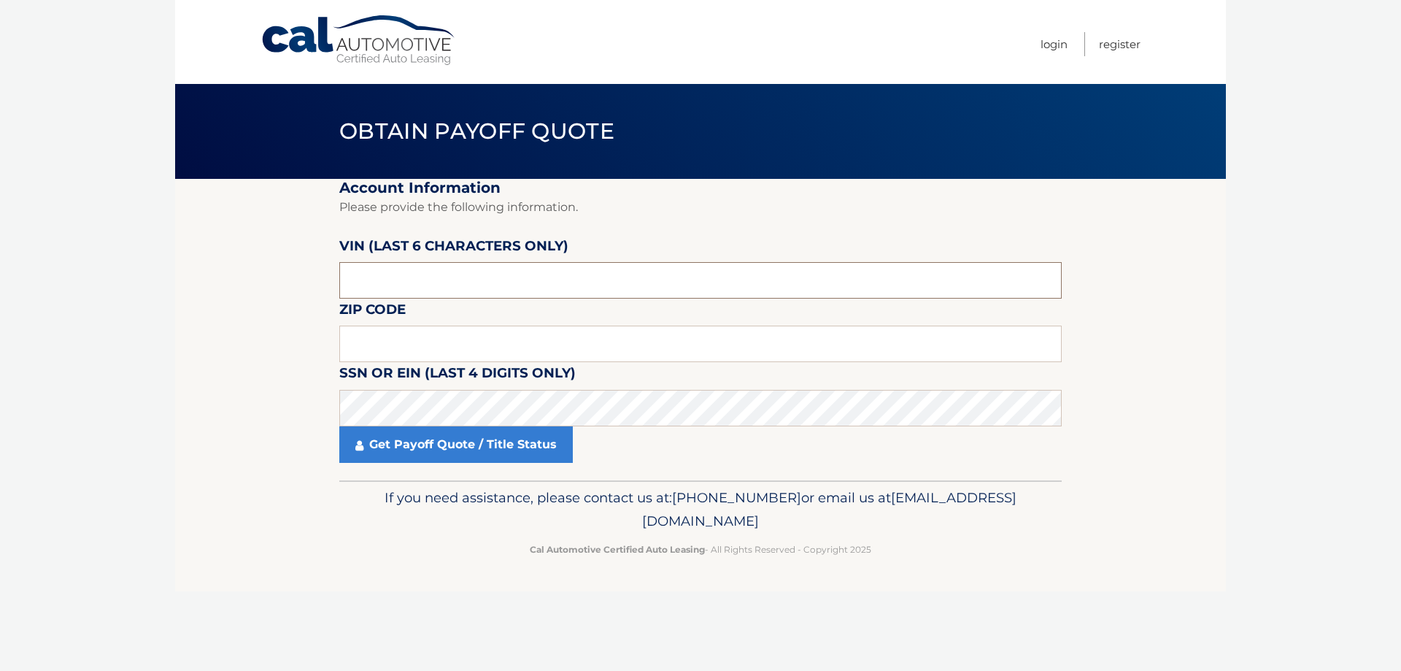
click at [423, 292] on input "text" at bounding box center [700, 280] width 723 height 36
type input "147084"
click at [500, 344] on input "text" at bounding box center [700, 344] width 723 height 36
type input "33142"
click button "For Originating Dealer" at bounding box center [0, 0] width 0 height 0
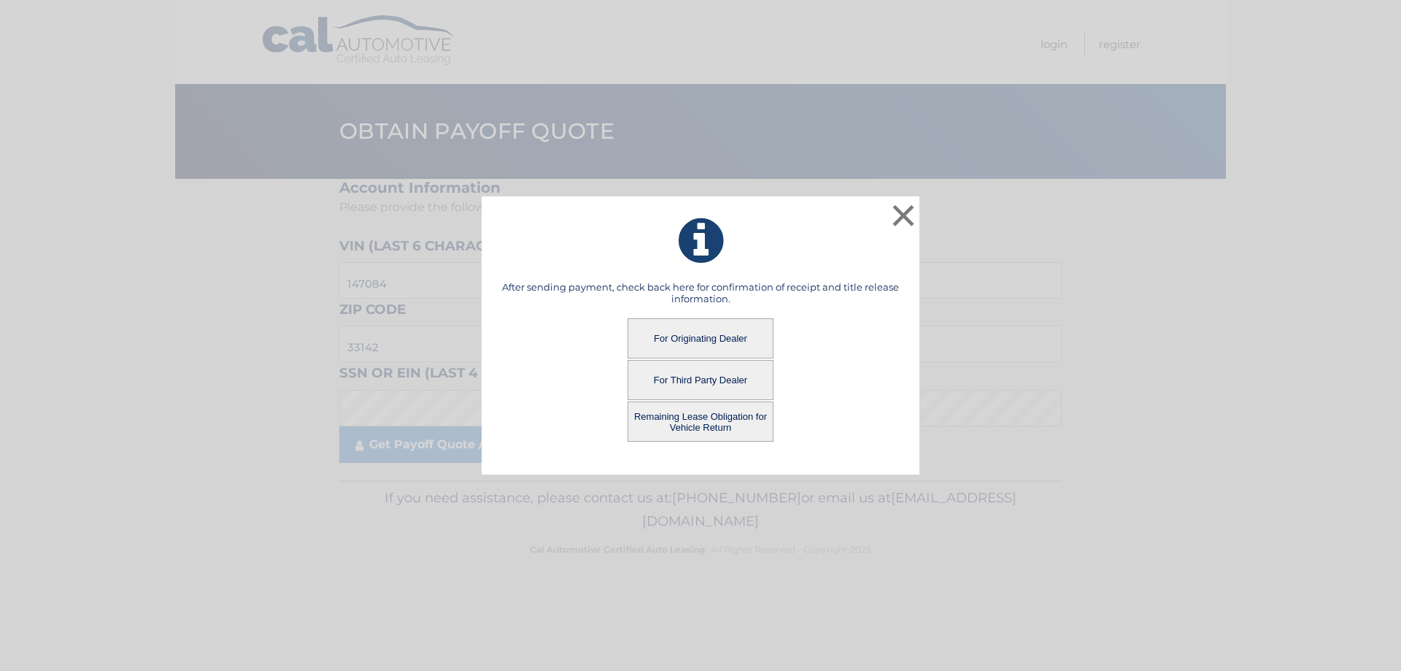
click at [728, 376] on button "For Third Party Dealer" at bounding box center [701, 380] width 146 height 40
